Goal: Task Accomplishment & Management: Manage account settings

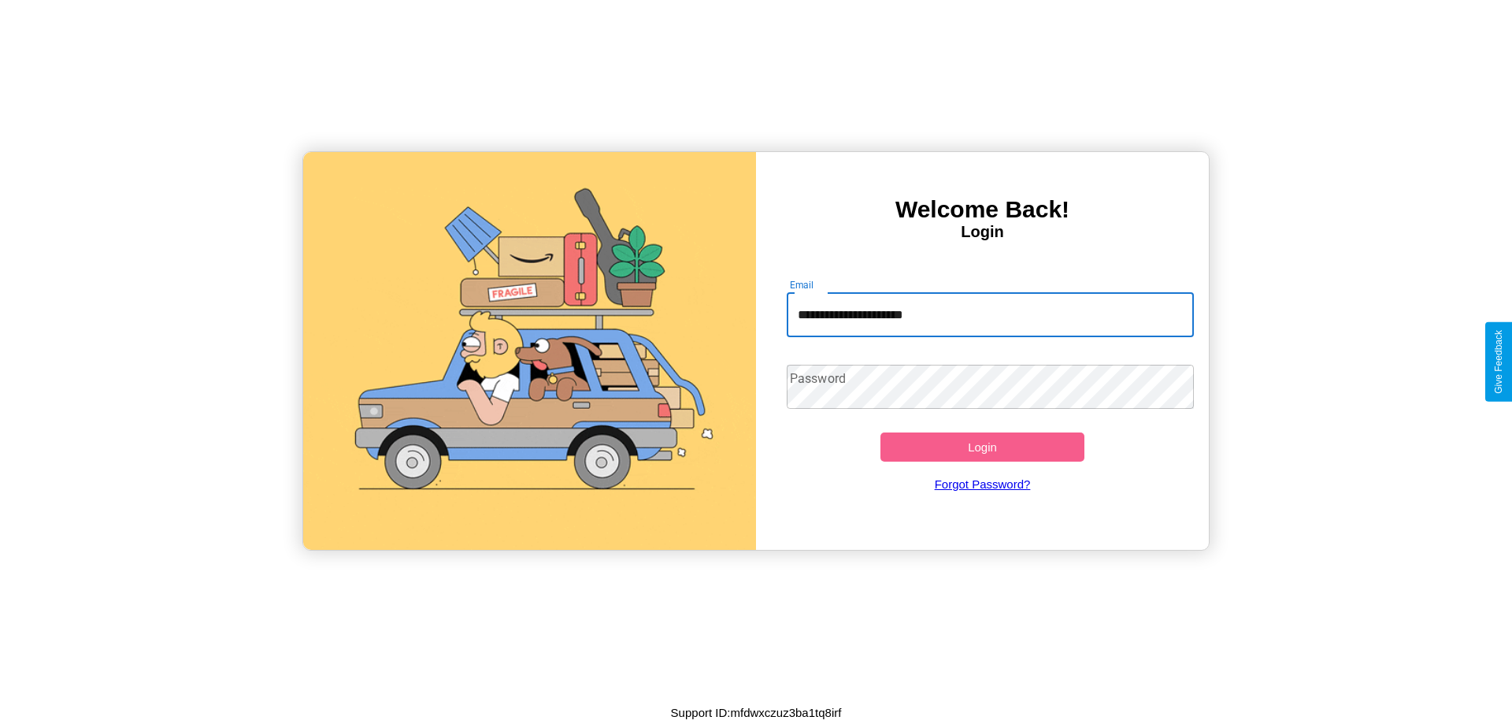
type input "**********"
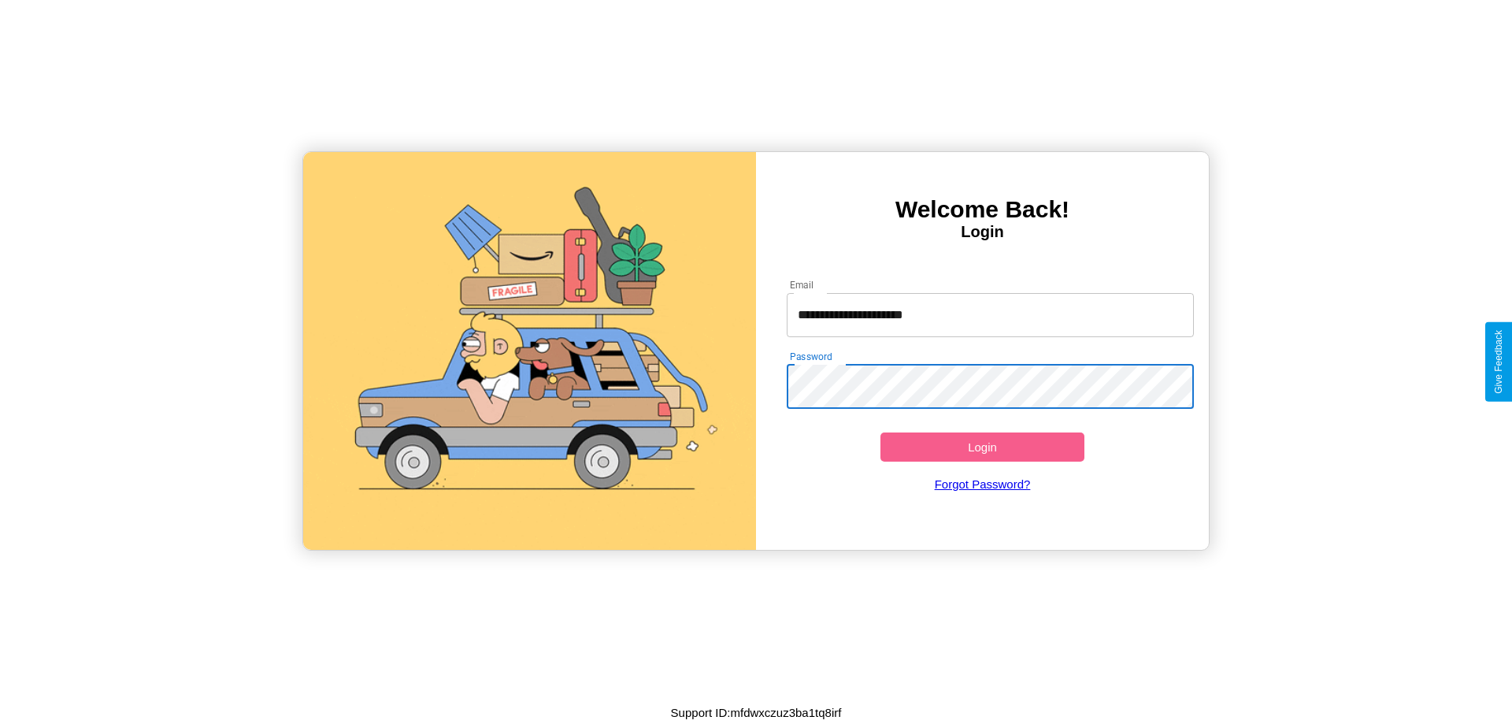
click at [982, 446] on button "Login" at bounding box center [982, 446] width 204 height 29
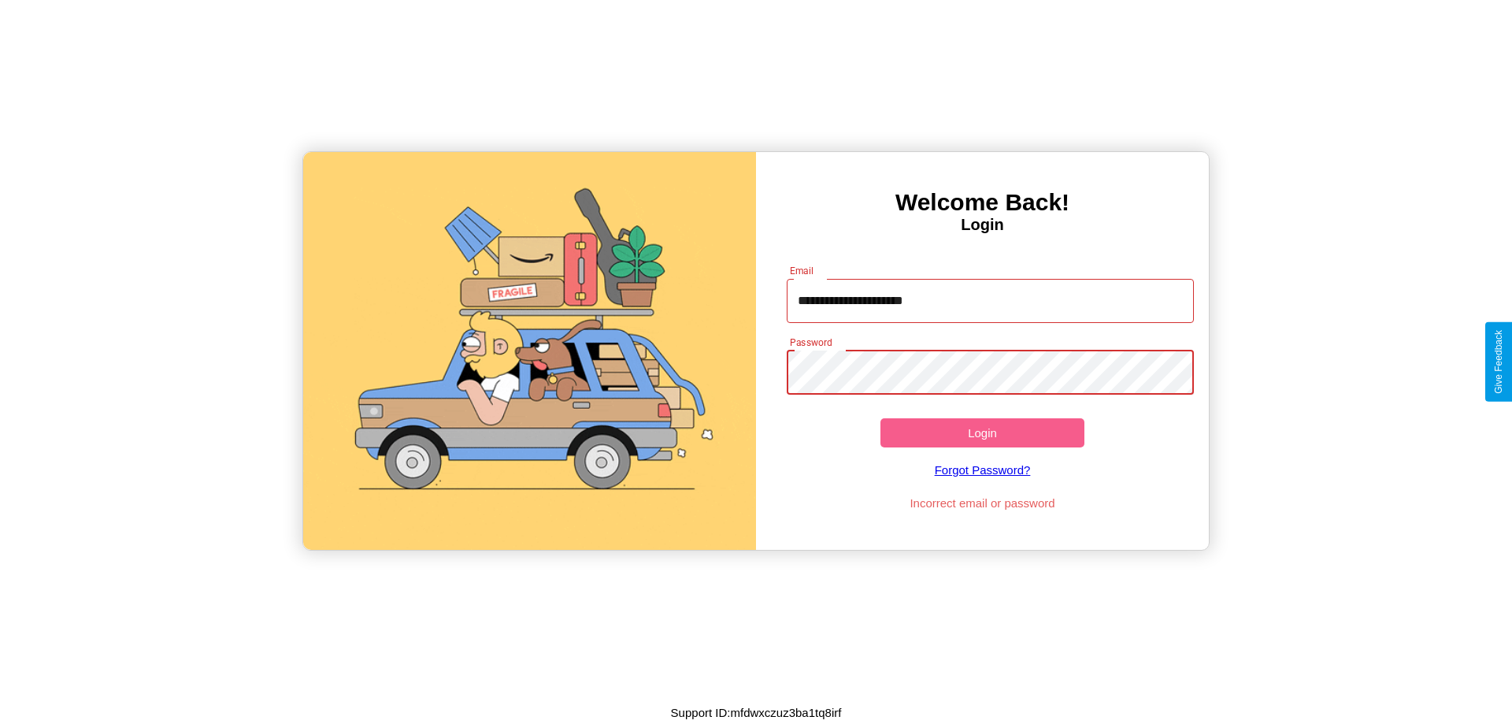
click at [982, 432] on button "Login" at bounding box center [982, 432] width 204 height 29
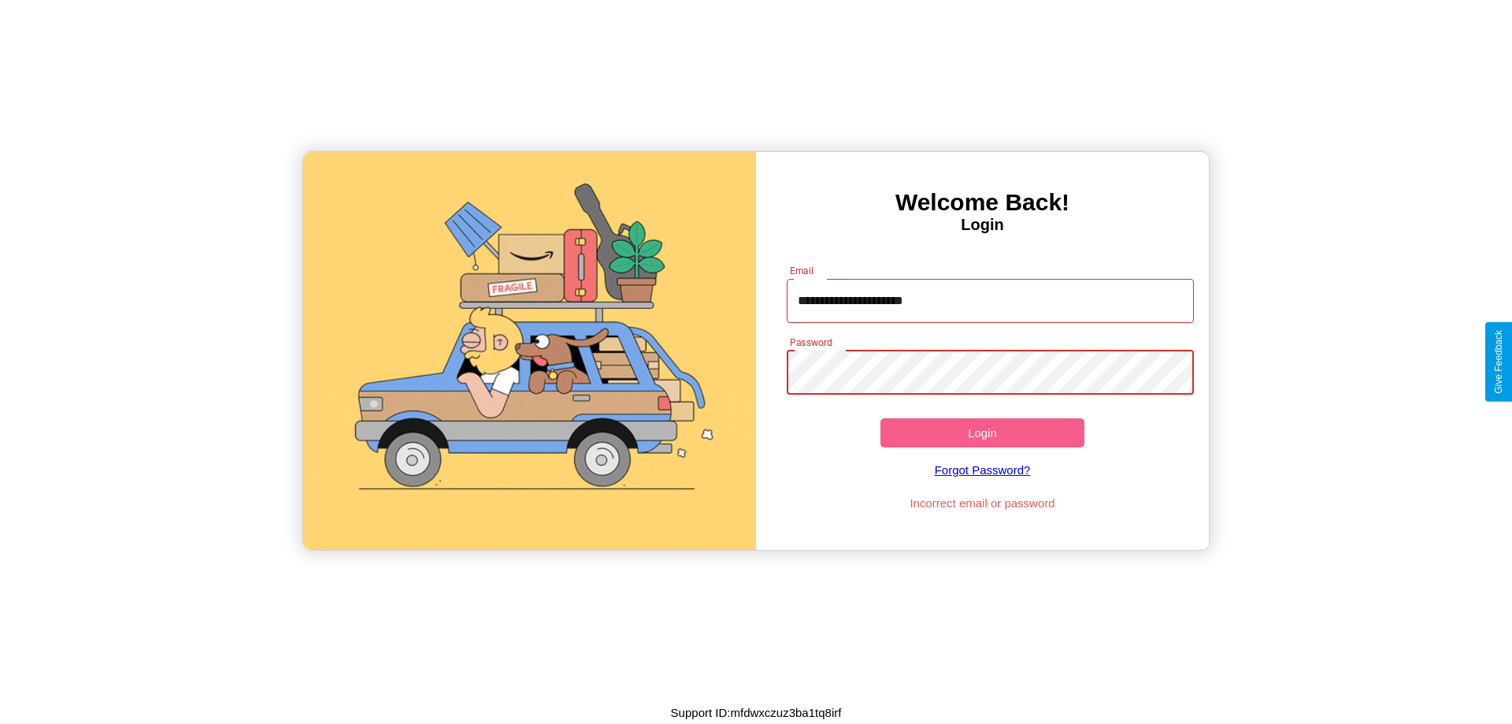
click at [982, 432] on button "Login" at bounding box center [982, 432] width 204 height 29
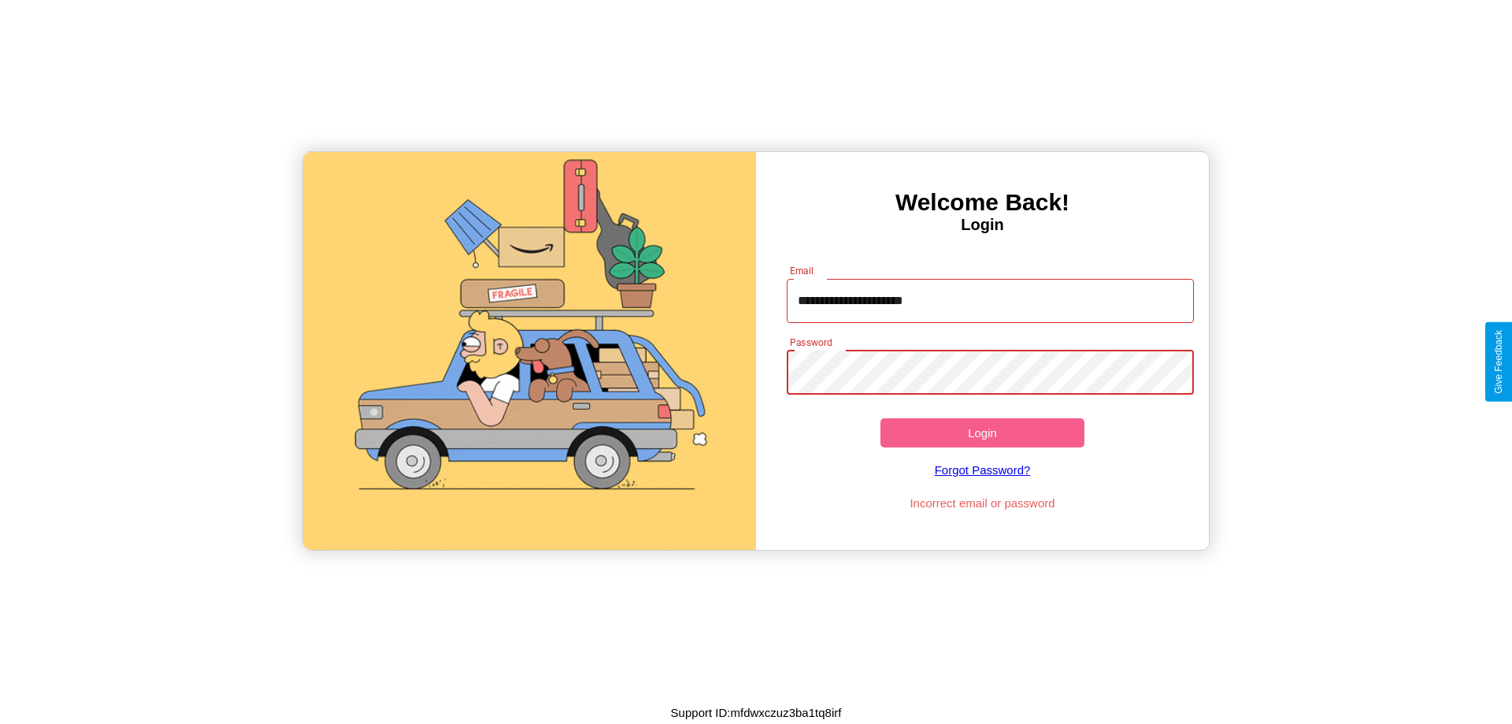
click at [982, 432] on button "Login" at bounding box center [982, 432] width 204 height 29
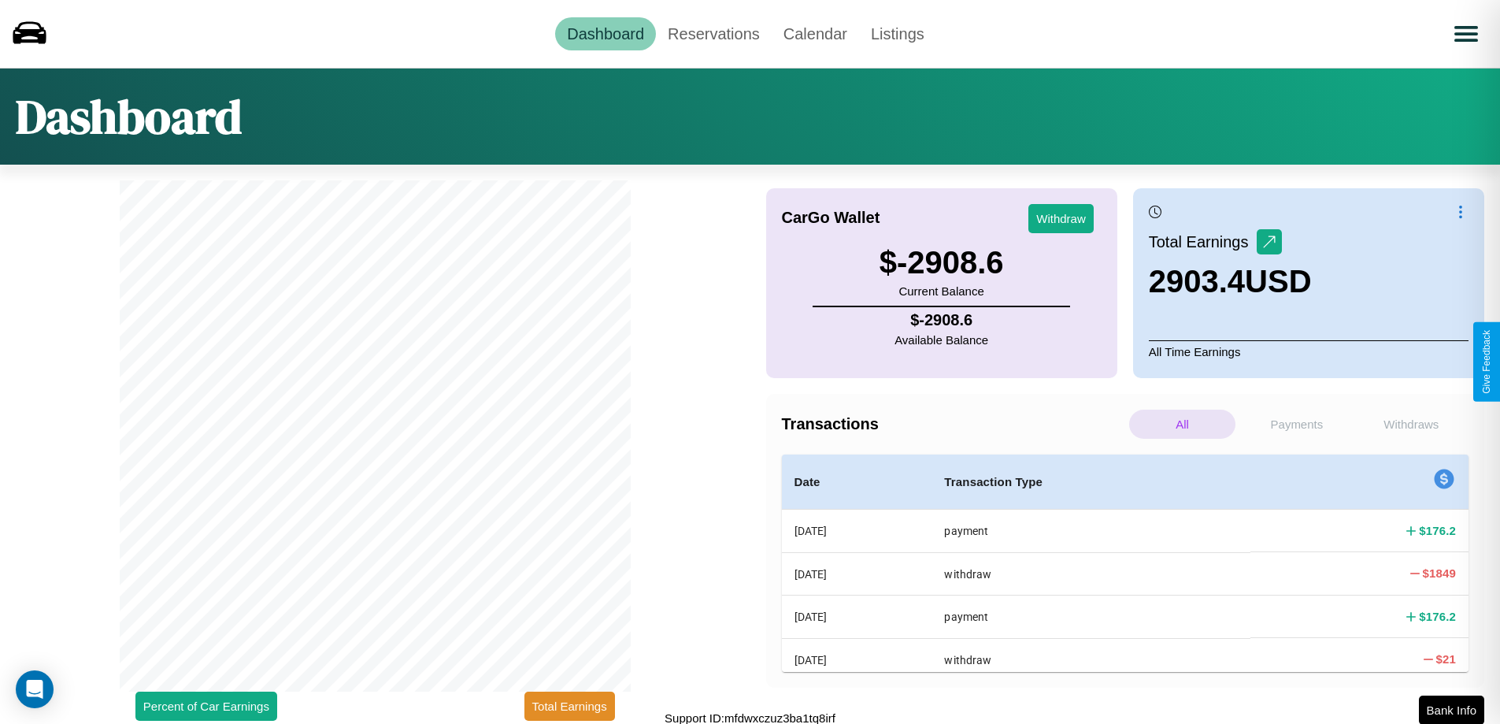
scroll to position [5, 0]
